Goal: Transaction & Acquisition: Purchase product/service

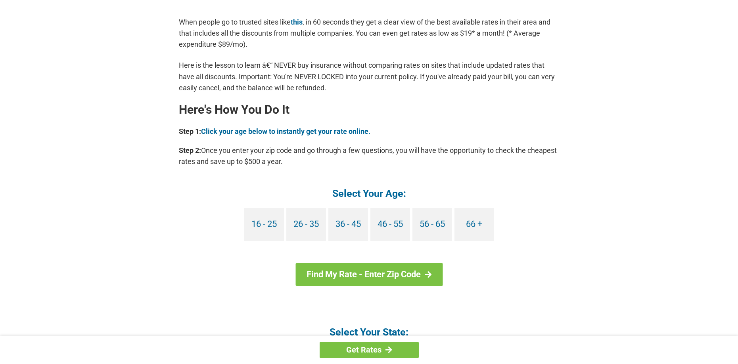
scroll to position [634, 0]
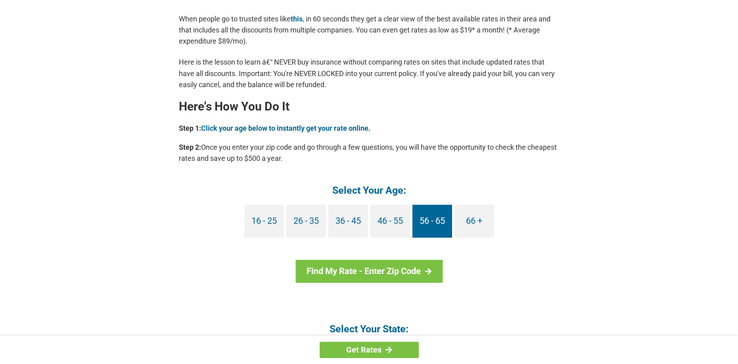
click at [428, 219] on link "56 - 65" at bounding box center [432, 221] width 40 height 33
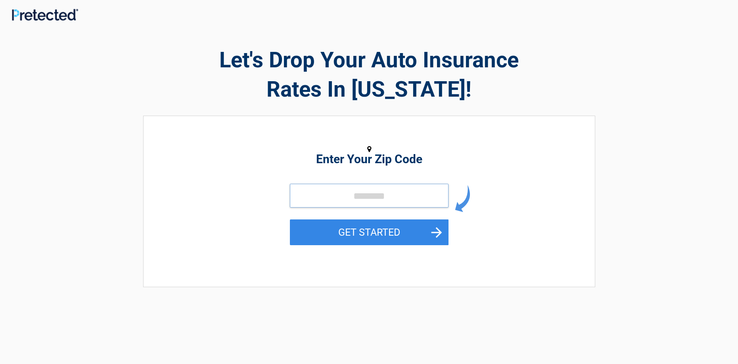
click at [342, 196] on input "tel" at bounding box center [369, 196] width 159 height 24
click at [335, 191] on input "tel" at bounding box center [369, 196] width 159 height 24
click at [326, 195] on input "tel" at bounding box center [369, 196] width 159 height 24
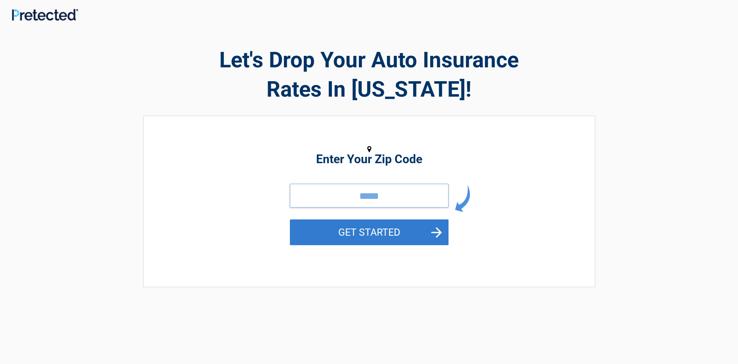
type input "*****"
click at [378, 230] on button "GET STARTED" at bounding box center [369, 233] width 159 height 26
